Goal: Information Seeking & Learning: Understand process/instructions

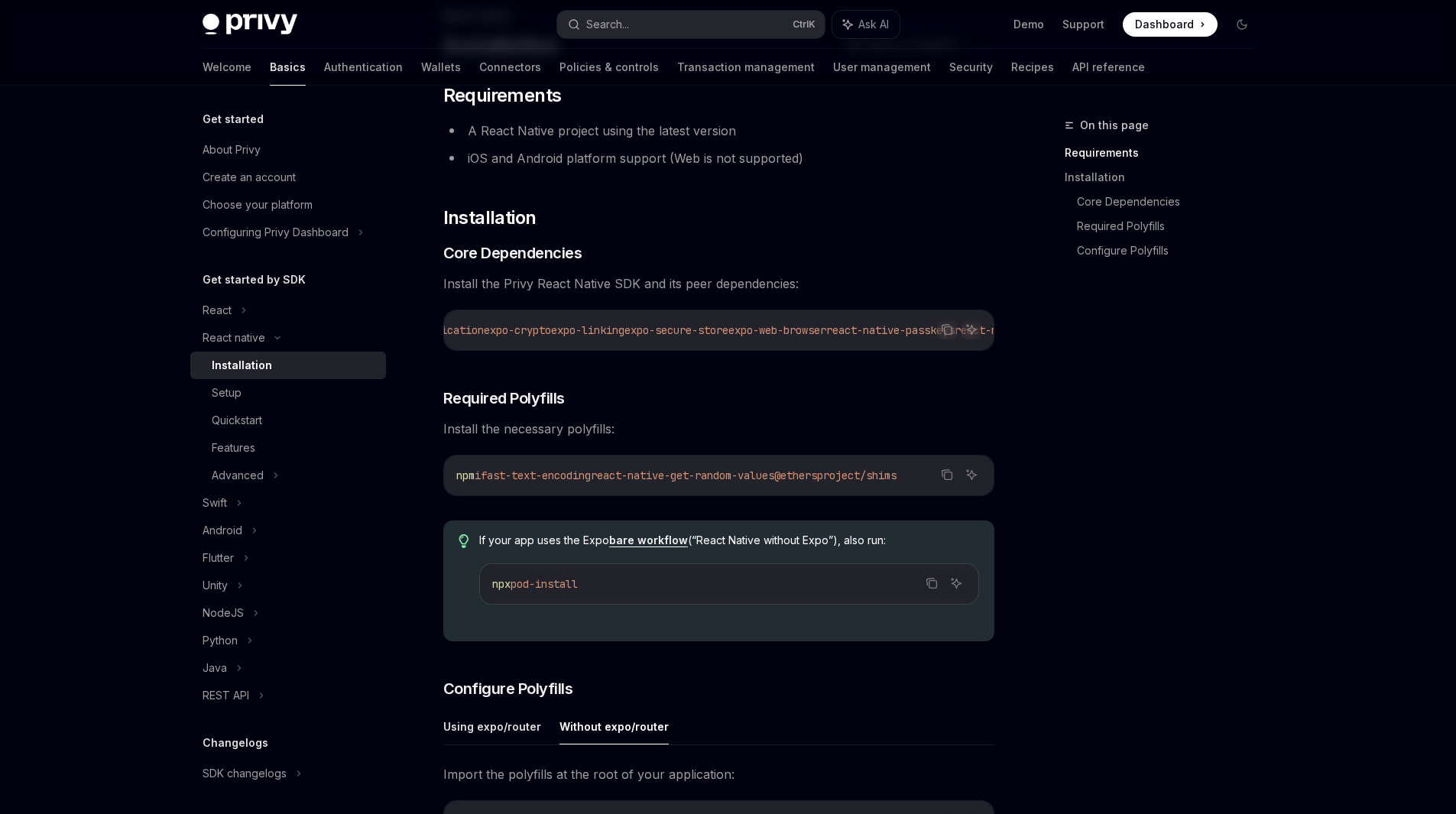
scroll to position [0, 317]
drag, startPoint x: 767, startPoint y: 356, endPoint x: 804, endPoint y: 355, distance: 37.0
click at [804, 351] on div "Copy Ask AI npx expo install expo-apple-authentication expo-application expo-cr…" at bounding box center [718, 330] width 551 height 41
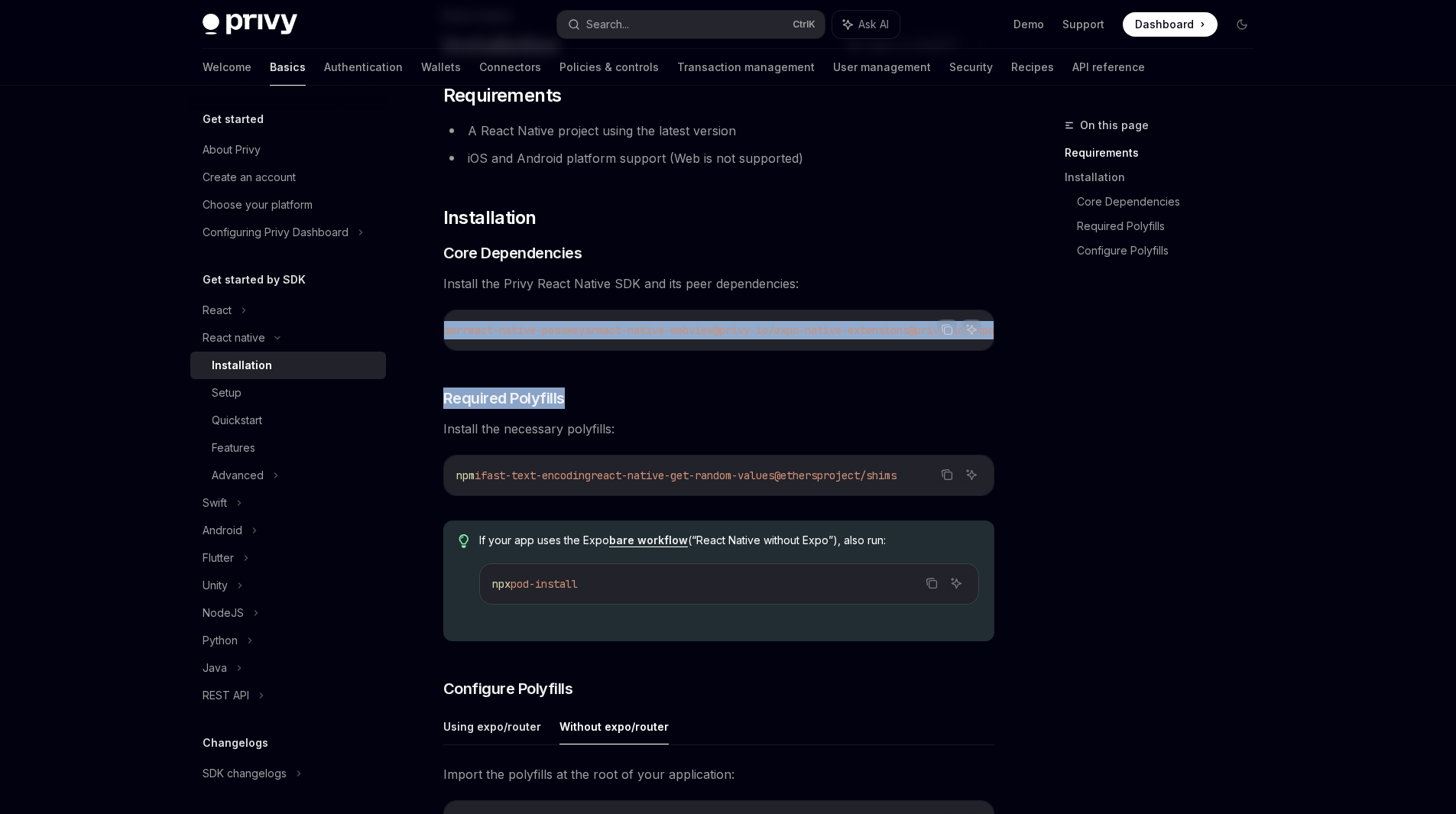
drag, startPoint x: 911, startPoint y: 357, endPoint x: 938, endPoint y: 354, distance: 27.2
click at [938, 354] on div "​ Requirements A React Native project using the latest version iOS and Android …" at bounding box center [718, 709] width 551 height 1253
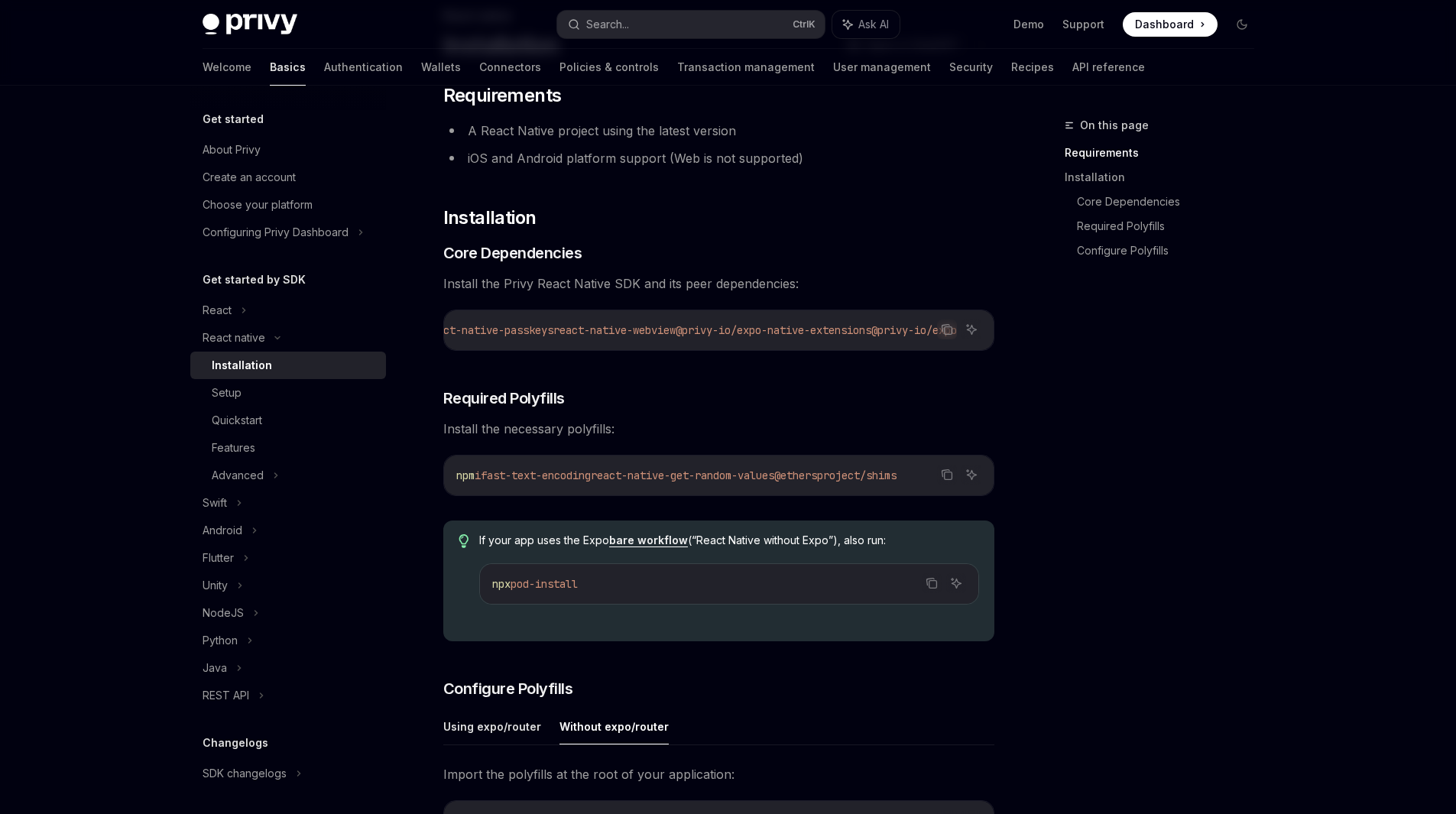
click at [917, 439] on span "Install the necessary polyfills:" at bounding box center [718, 429] width 551 height 22
click at [1091, 436] on div "On this page Requirements Installation Core Dependencies Required Polyfills Con…" at bounding box center [1150, 465] width 232 height 698
drag, startPoint x: 642, startPoint y: 348, endPoint x: 800, endPoint y: 351, distance: 158.0
click at [800, 350] on div "npx expo install expo-apple-authentication expo-application expo-crypto expo-li…" at bounding box center [719, 330] width 550 height 40
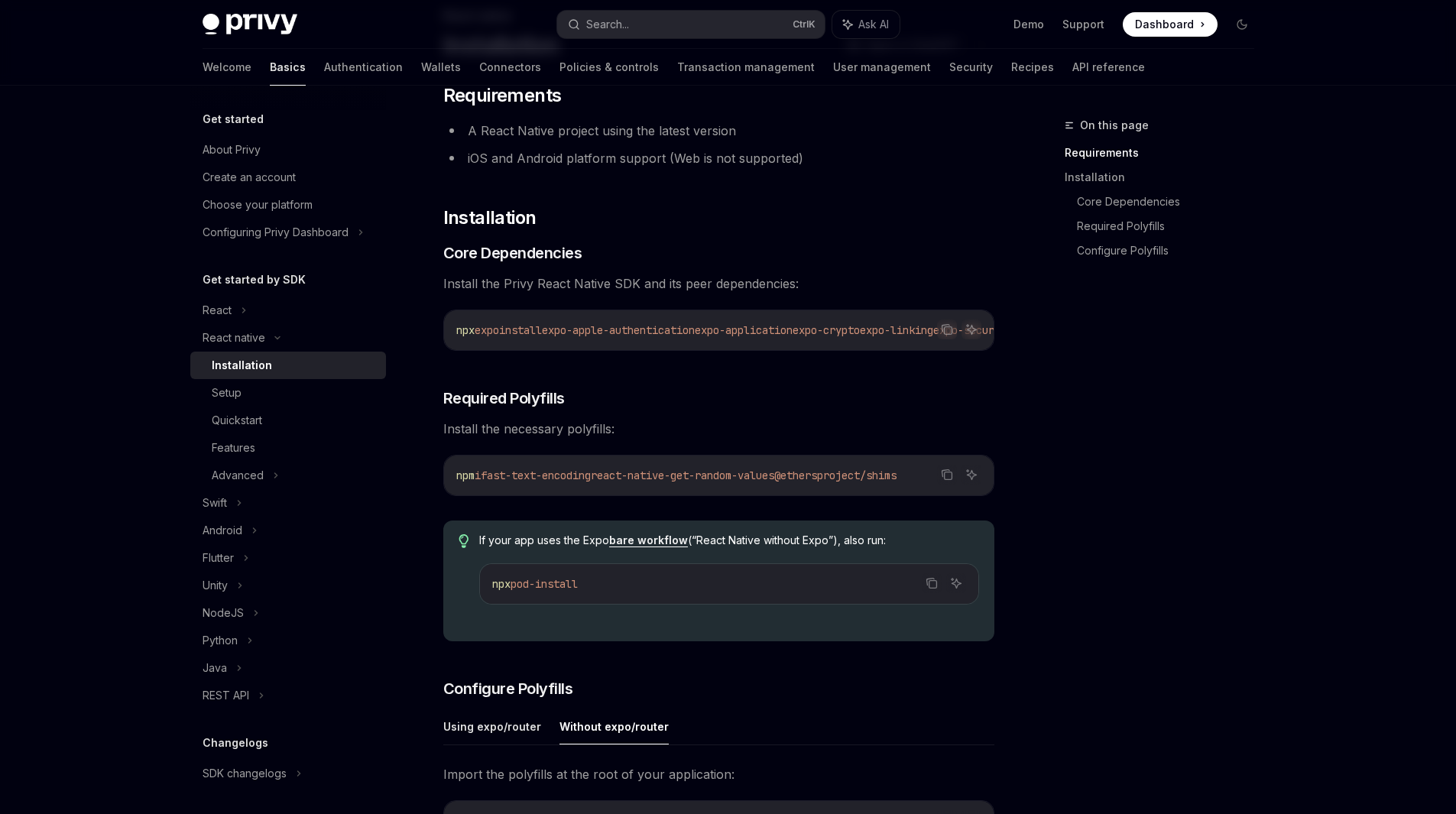
click at [624, 348] on div "npx expo install expo-apple-authentication expo-application expo-crypto expo-li…" at bounding box center [719, 330] width 550 height 40
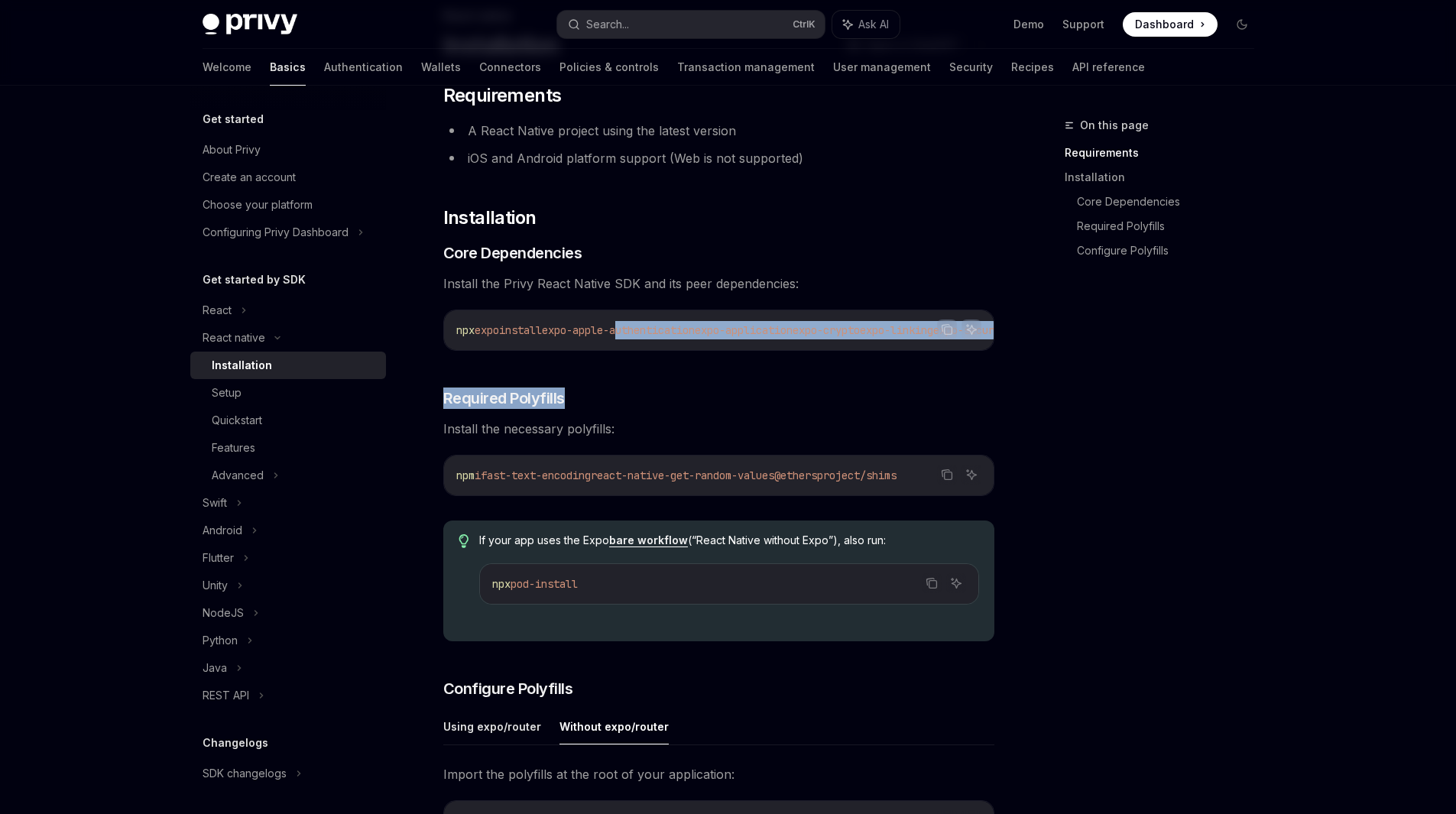
drag, startPoint x: 638, startPoint y: 356, endPoint x: 694, endPoint y: 357, distance: 56.0
click at [694, 357] on div "​ Requirements A React Native project using the latest version iOS and Android …" at bounding box center [718, 709] width 551 height 1253
click at [660, 358] on div "​ Requirements A React Native project using the latest version iOS and Android …" at bounding box center [718, 709] width 551 height 1253
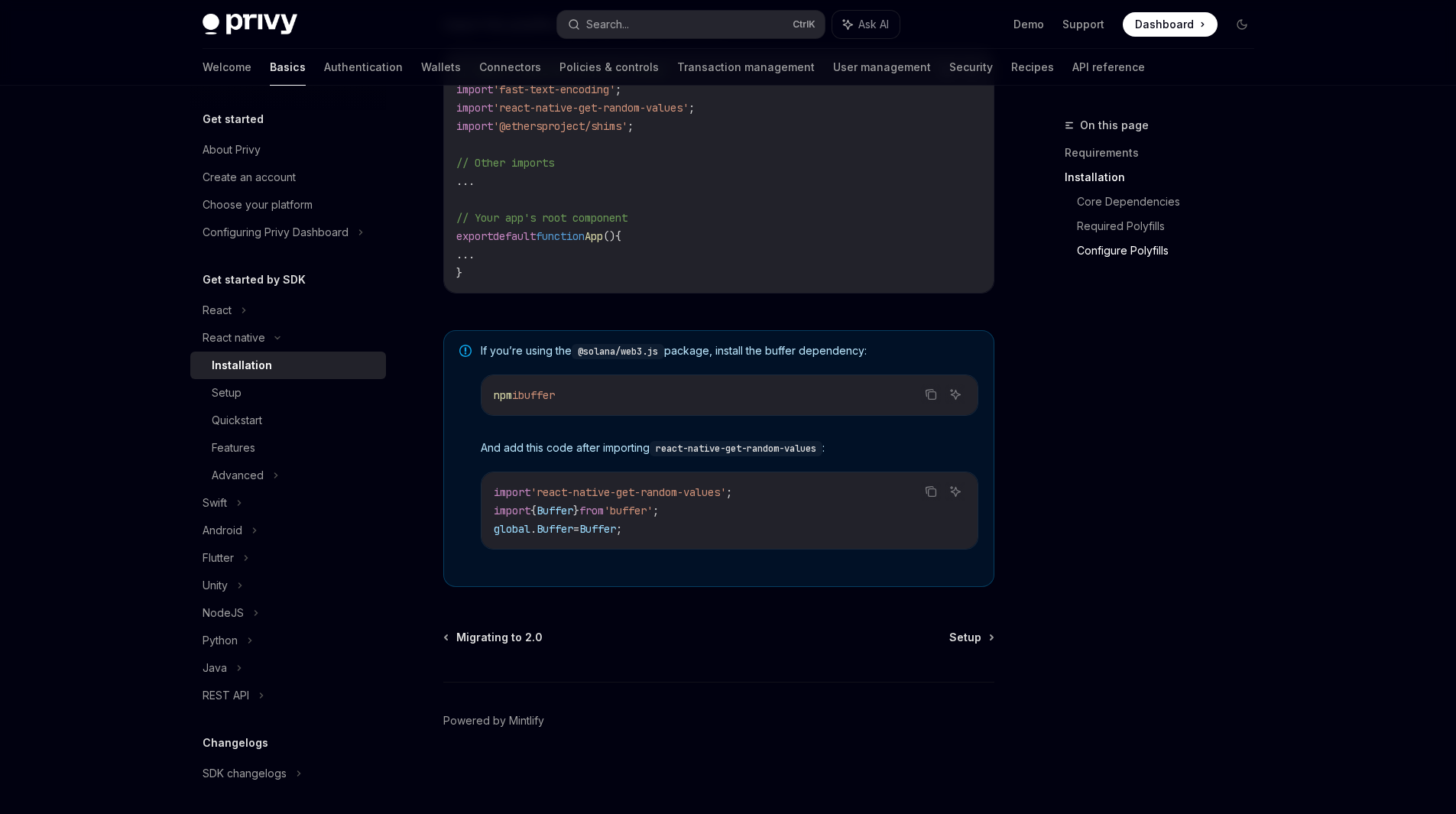
scroll to position [865, 0]
click at [476, 641] on span "Migrating to 2.0" at bounding box center [499, 638] width 86 height 16
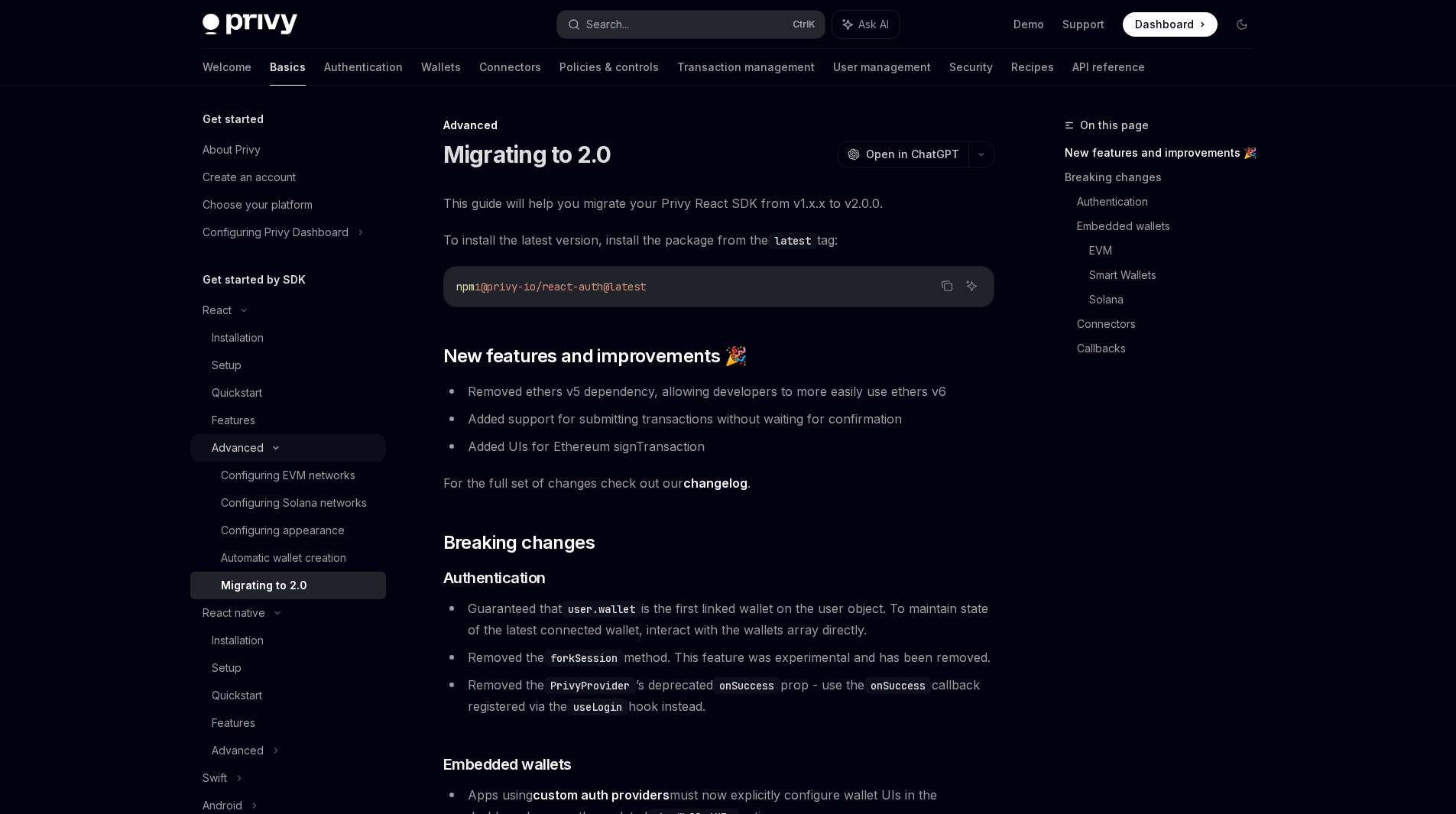
click at [292, 445] on div "Advanced" at bounding box center [288, 448] width 196 height 27
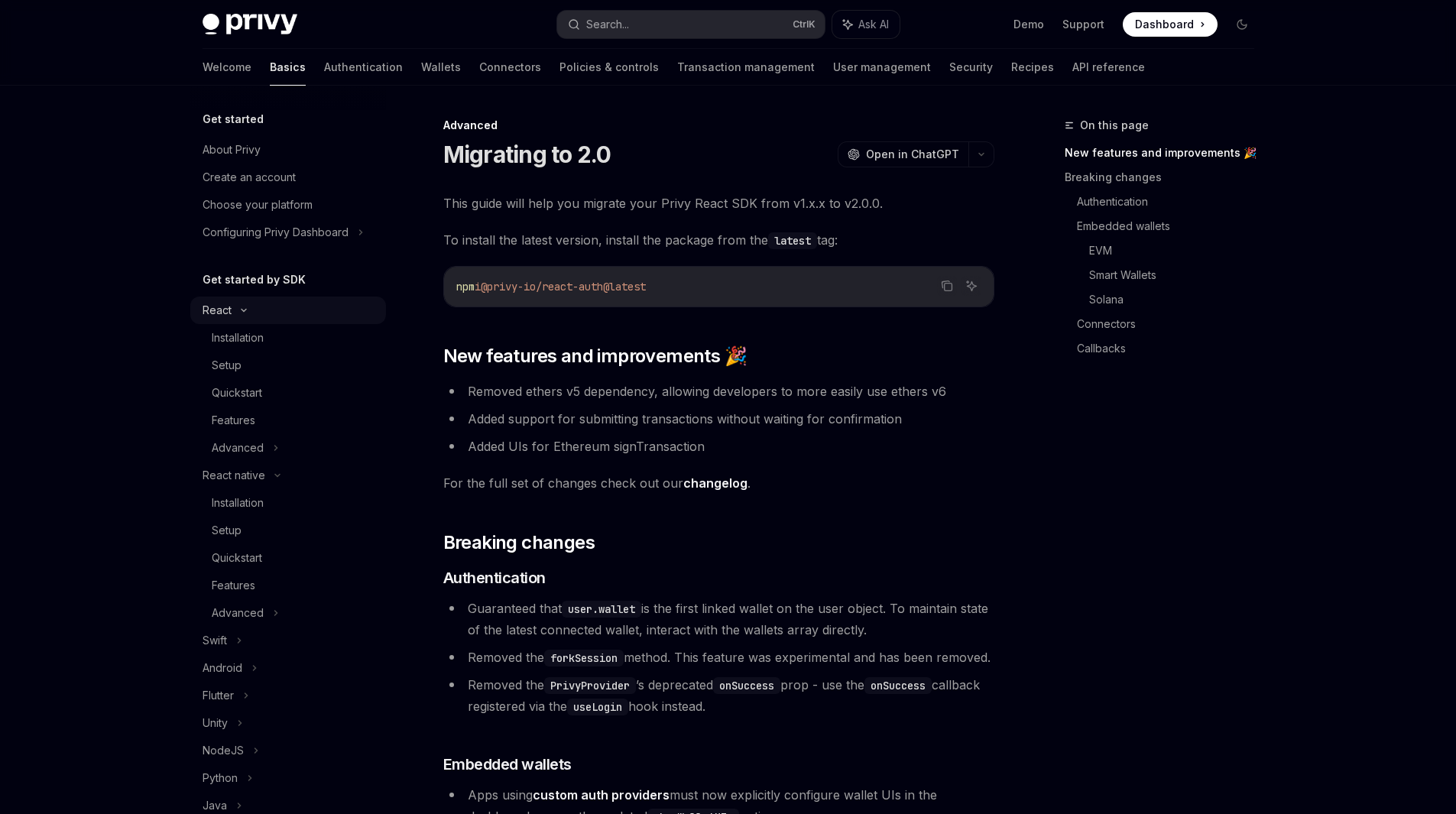
click at [293, 313] on div "React" at bounding box center [288, 310] width 196 height 27
click at [296, 365] on div "Installation" at bounding box center [294, 365] width 165 height 19
type textarea "*"
